Goal: Task Accomplishment & Management: Use online tool/utility

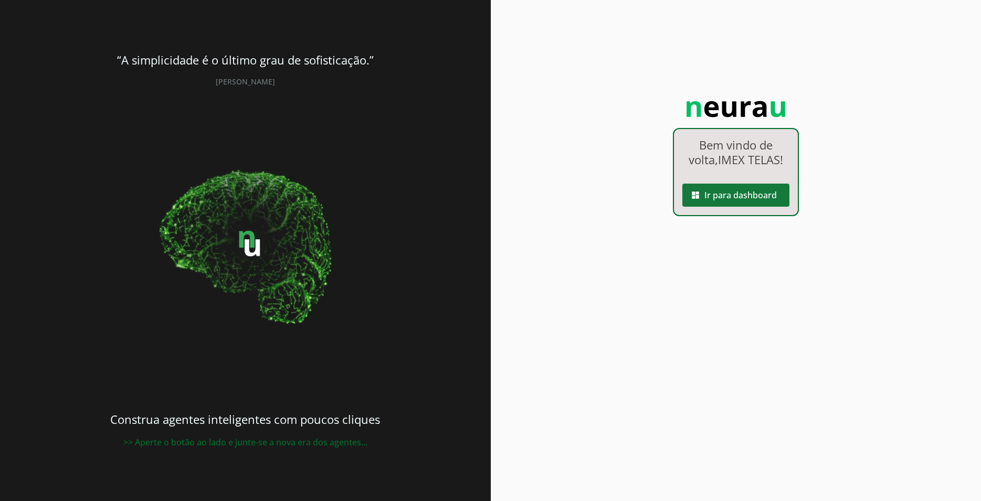
click at [763, 198] on span at bounding box center [735, 195] width 107 height 25
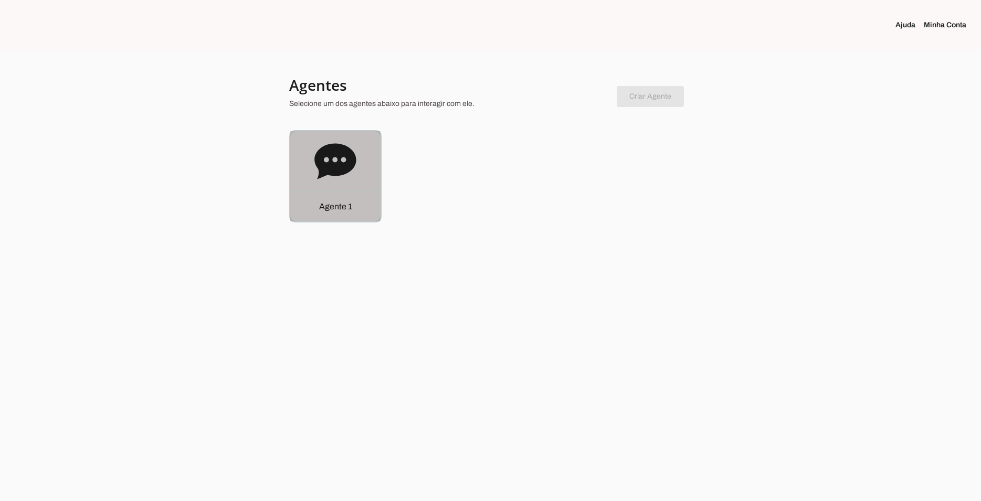
click at [290, 169] on div "Agente 1" at bounding box center [335, 176] width 92 height 92
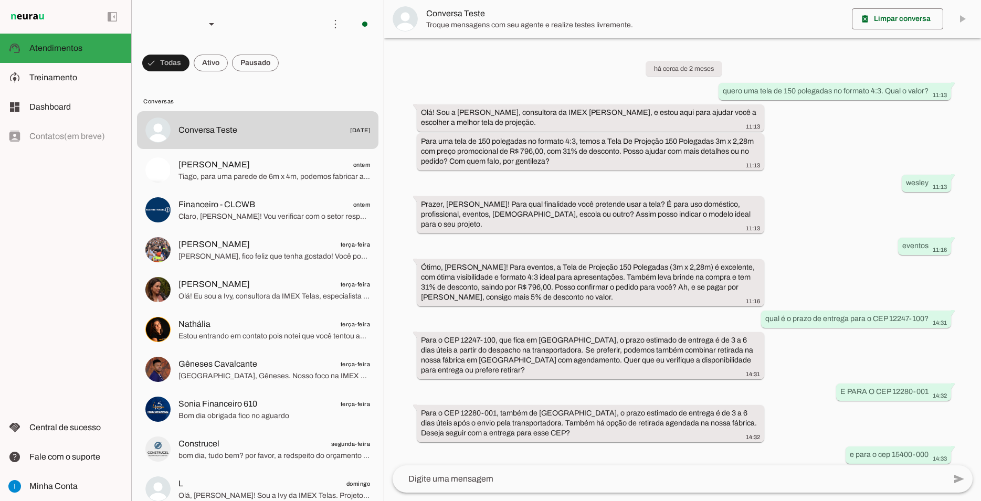
scroll to position [479, 0]
